Goal: Check status: Check status

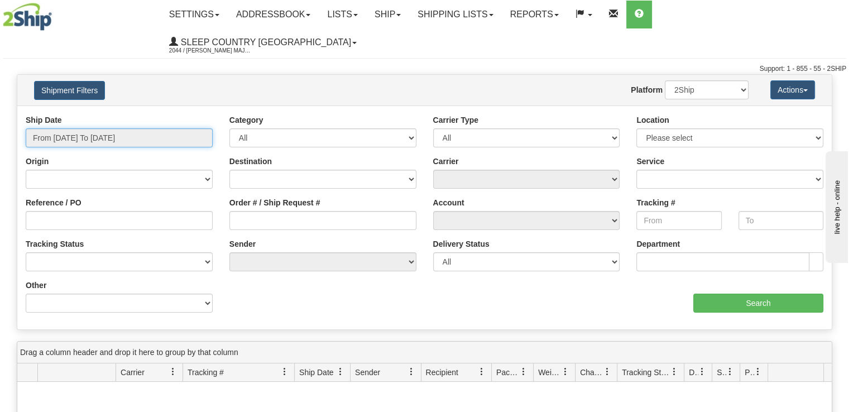
click at [118, 128] on input "From [DATE] To [DATE]" at bounding box center [119, 137] width 187 height 19
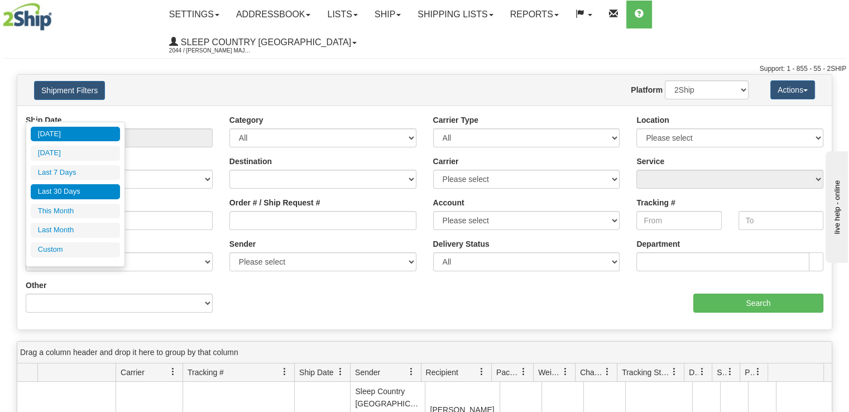
click at [86, 192] on li "Last 30 Days" at bounding box center [75, 191] width 89 height 15
type input "From [DATE] To [DATE]"
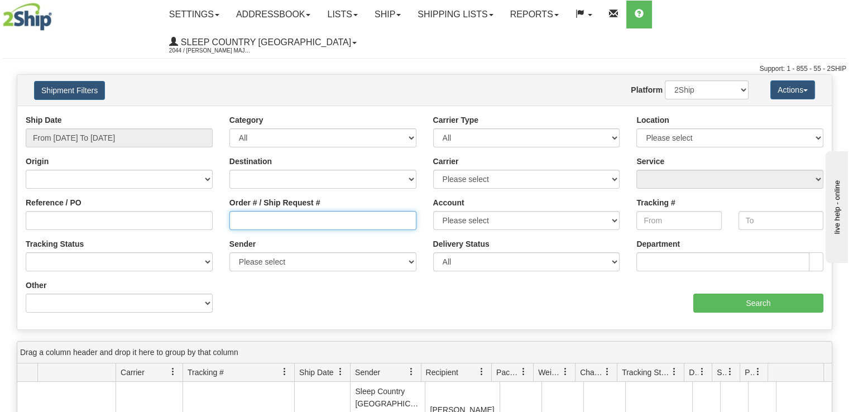
click at [270, 211] on input "Order # / Ship Request #" at bounding box center [322, 220] width 187 height 19
paste input "9002I103565"
type input "9002I103565"
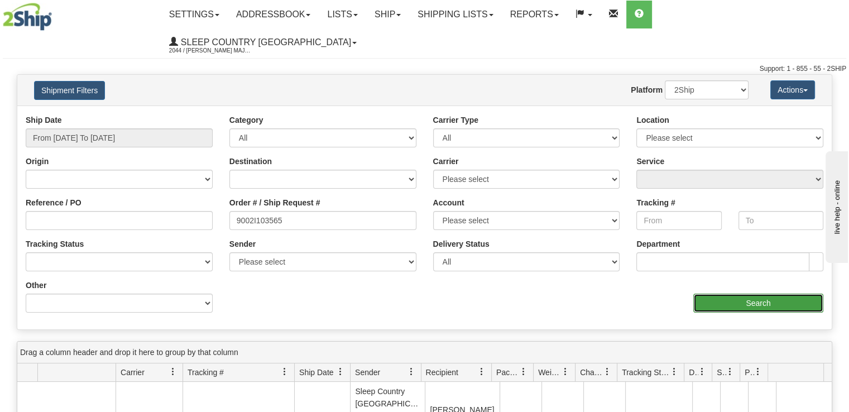
click at [771, 294] on input "Search" at bounding box center [758, 303] width 130 height 19
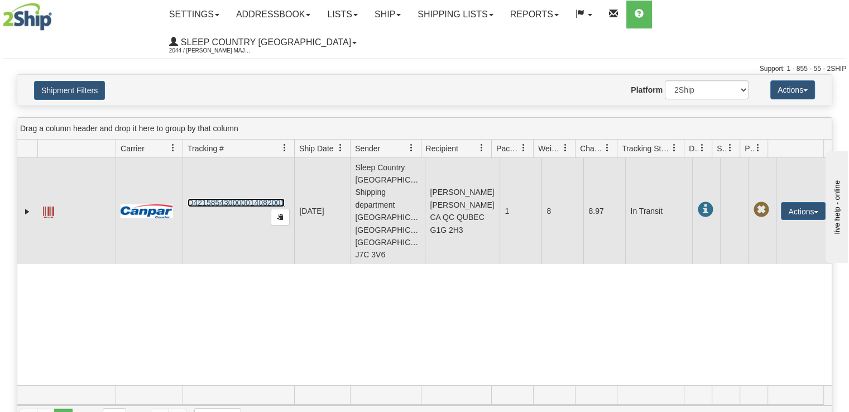
click at [204, 198] on link "D421585430000014082001" at bounding box center [236, 202] width 97 height 9
